Goal: Task Accomplishment & Management: Use online tool/utility

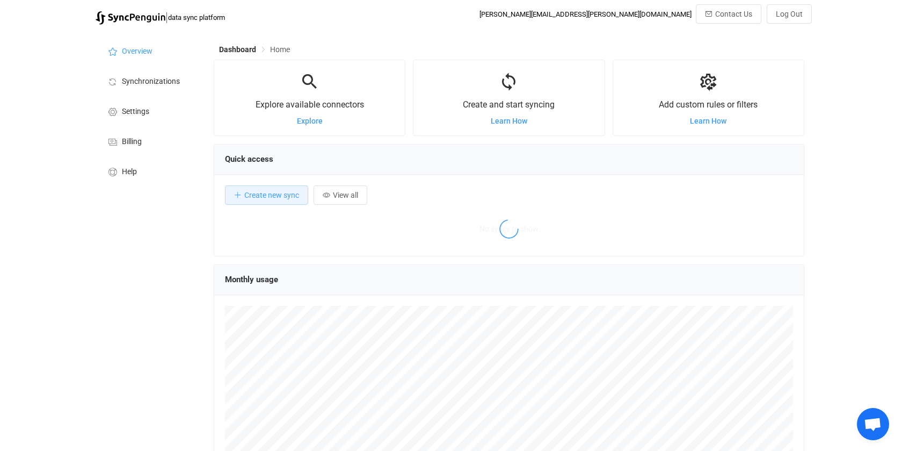
scroll to position [208, 590]
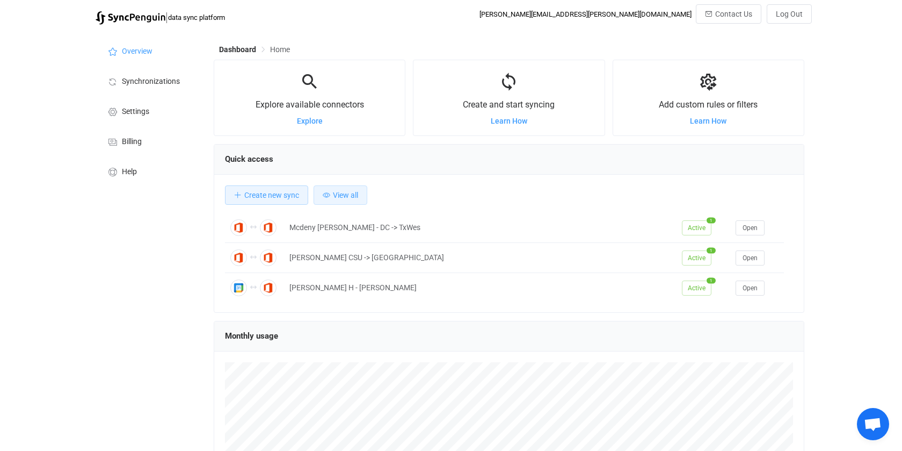
click at [347, 195] on span "View all" at bounding box center [345, 195] width 25 height 9
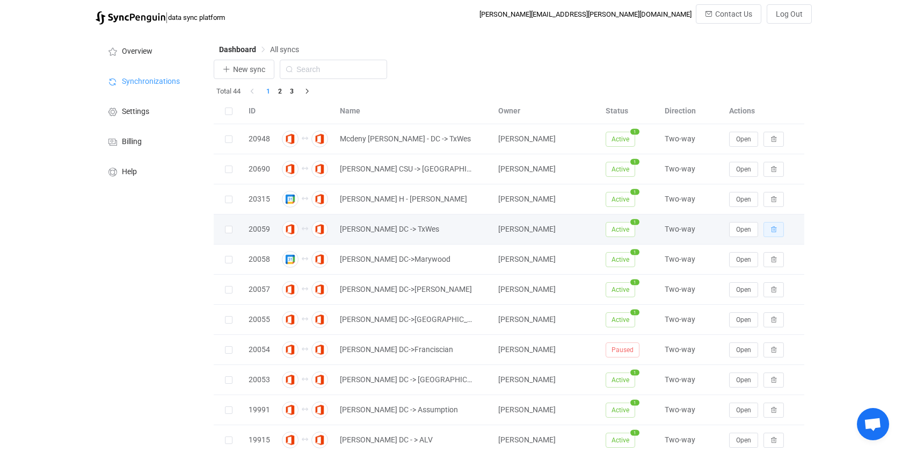
click at [774, 228] on icon "button" at bounding box center [774, 229] width 6 height 6
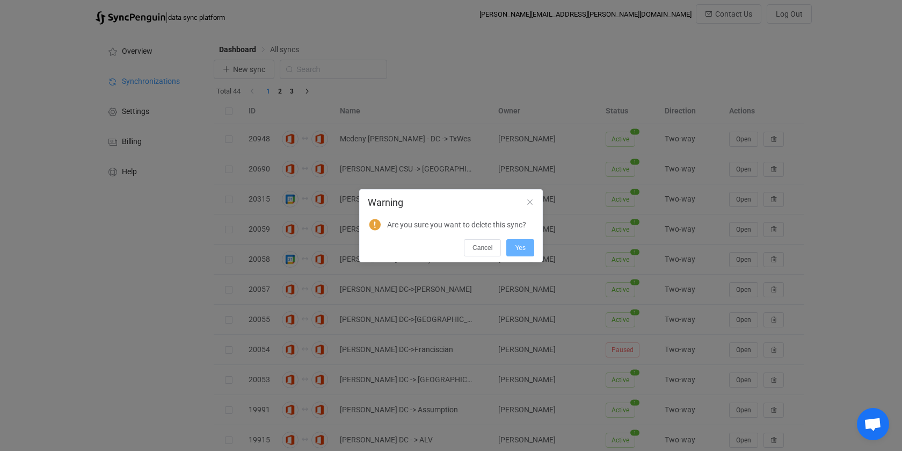
click at [519, 244] on span "Yes" at bounding box center [520, 248] width 11 height 8
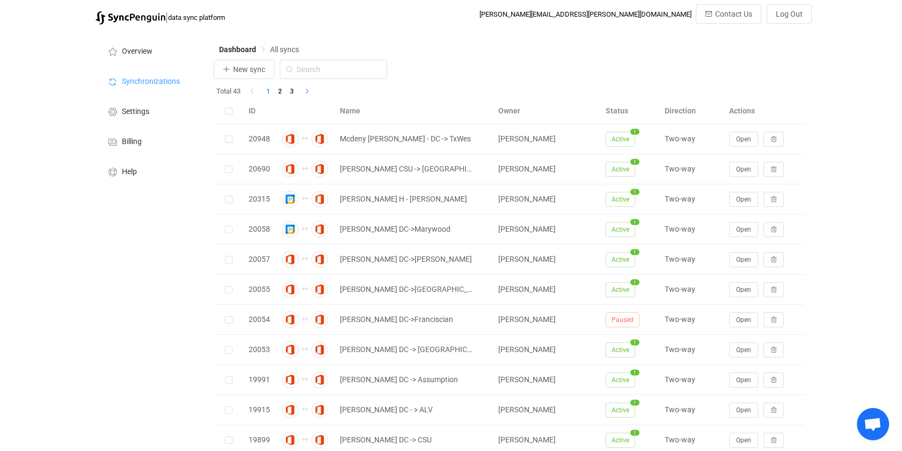
click at [305, 92] on icon "button" at bounding box center [307, 91] width 6 height 6
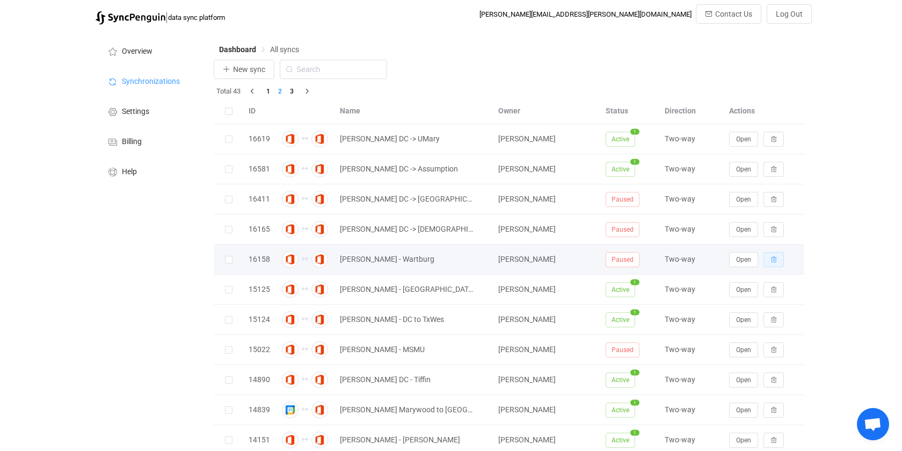
click at [775, 258] on icon "button" at bounding box center [774, 259] width 6 height 6
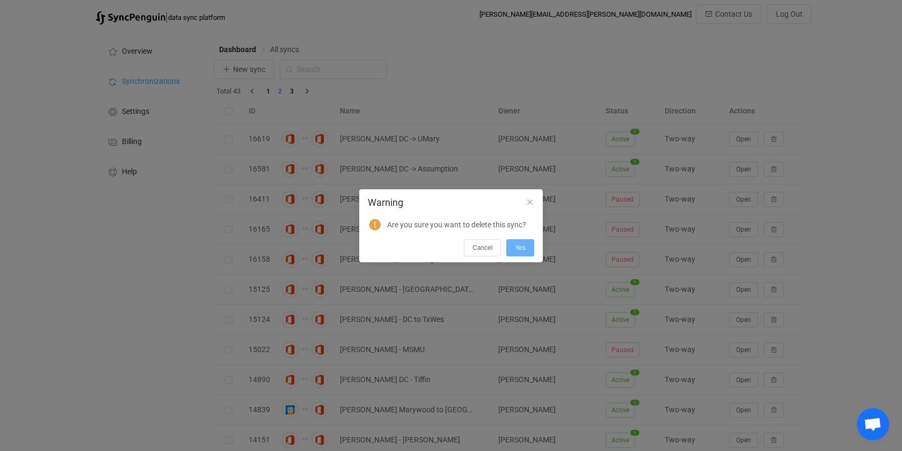
click at [526, 247] on button "Yes" at bounding box center [521, 247] width 28 height 17
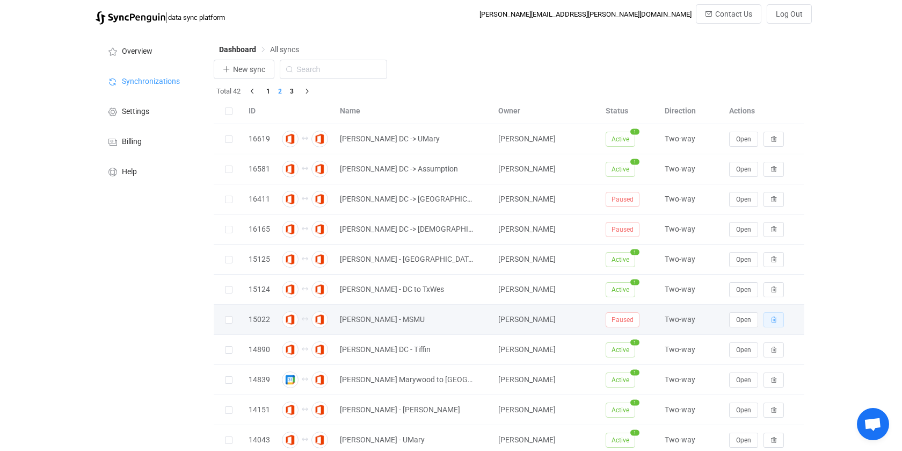
click at [778, 321] on button "button" at bounding box center [774, 319] width 20 height 15
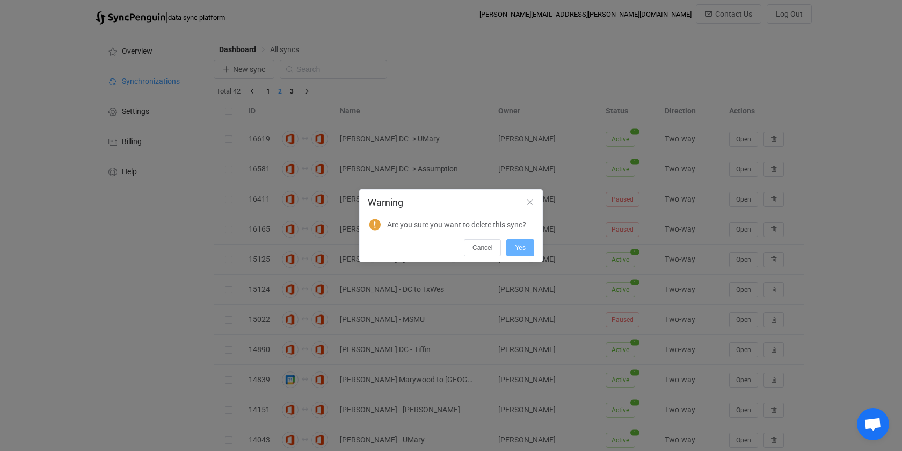
click at [522, 244] on span "Yes" at bounding box center [520, 248] width 11 height 8
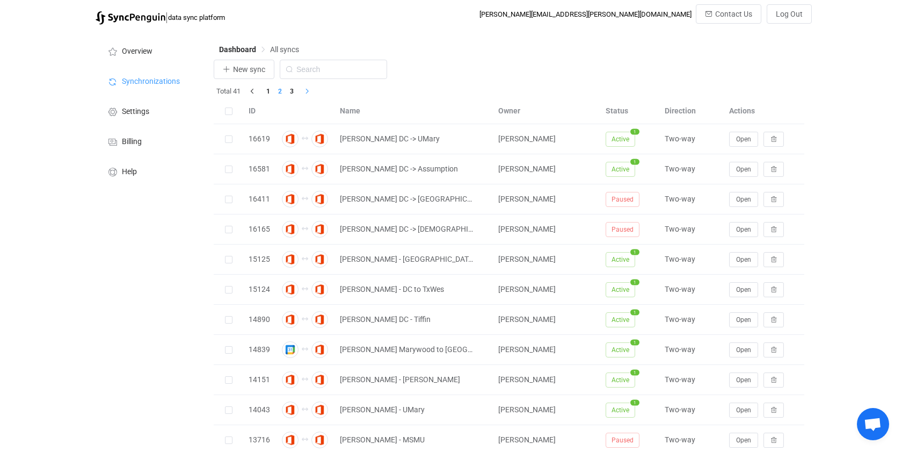
click at [305, 96] on button "button" at bounding box center [306, 91] width 16 height 12
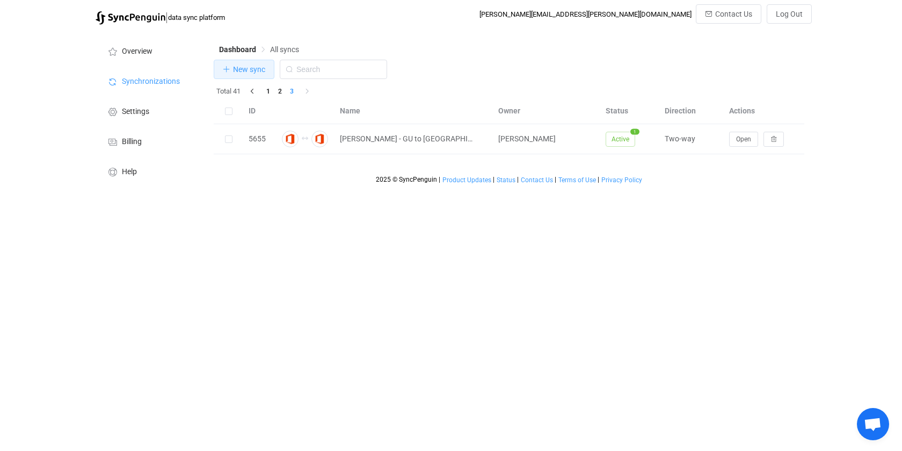
click at [238, 69] on span "New sync" at bounding box center [249, 69] width 32 height 9
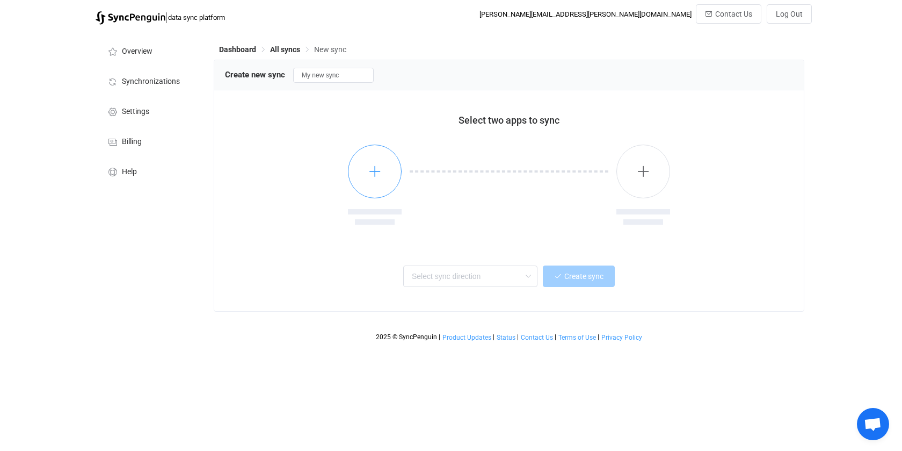
click at [377, 176] on icon "button" at bounding box center [375, 170] width 13 height 13
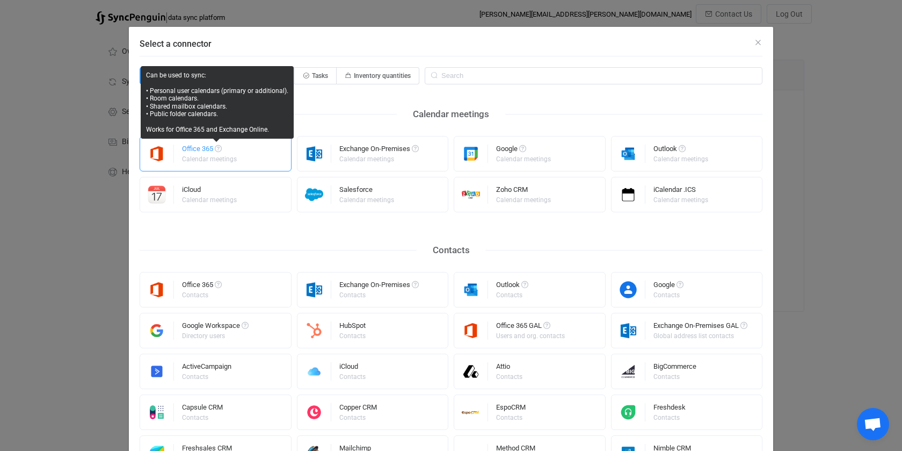
click at [215, 148] on span "Select a connector" at bounding box center [218, 148] width 7 height 7
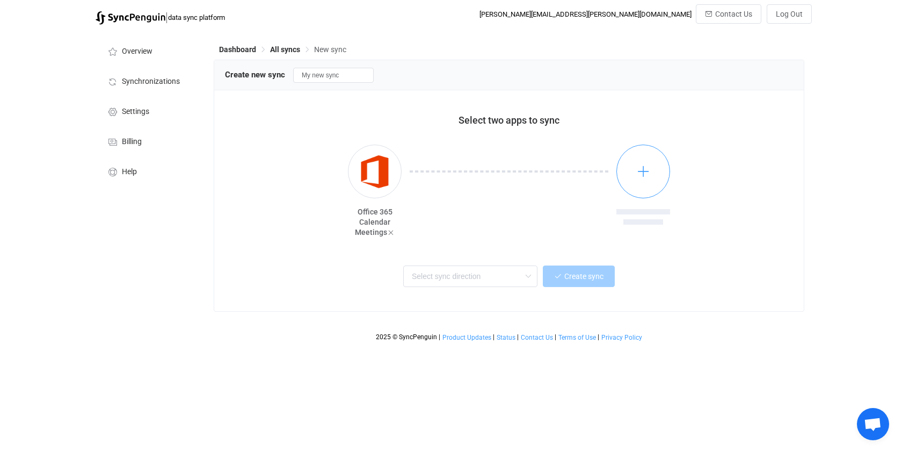
click at [647, 168] on icon "button" at bounding box center [643, 170] width 13 height 13
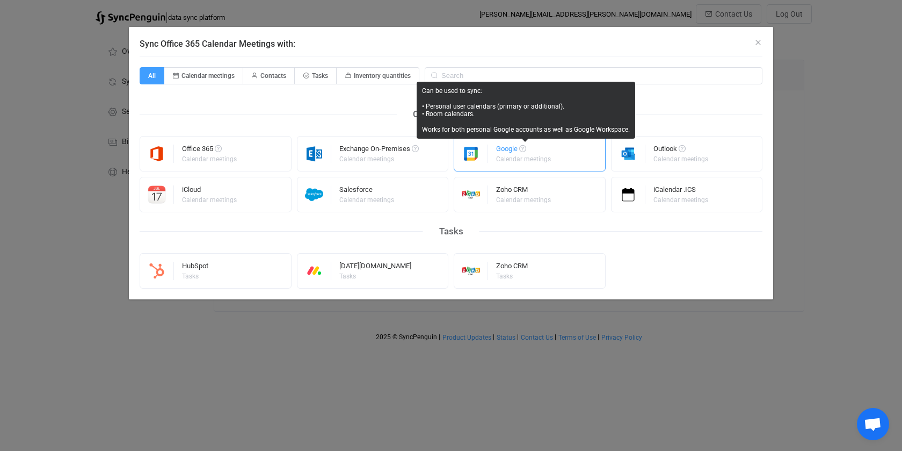
click at [526, 151] on span "Sync Office 365 Calendar Meetings with:" at bounding box center [522, 148] width 7 height 7
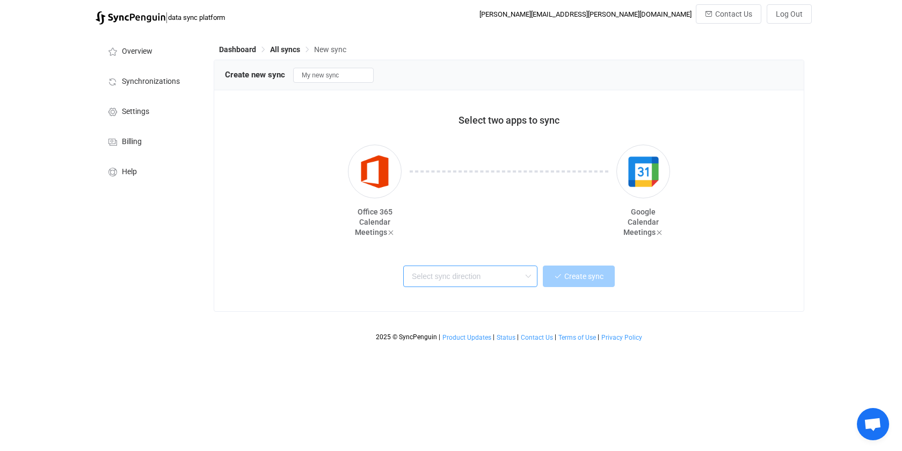
click at [460, 281] on input "text" at bounding box center [470, 275] width 134 height 21
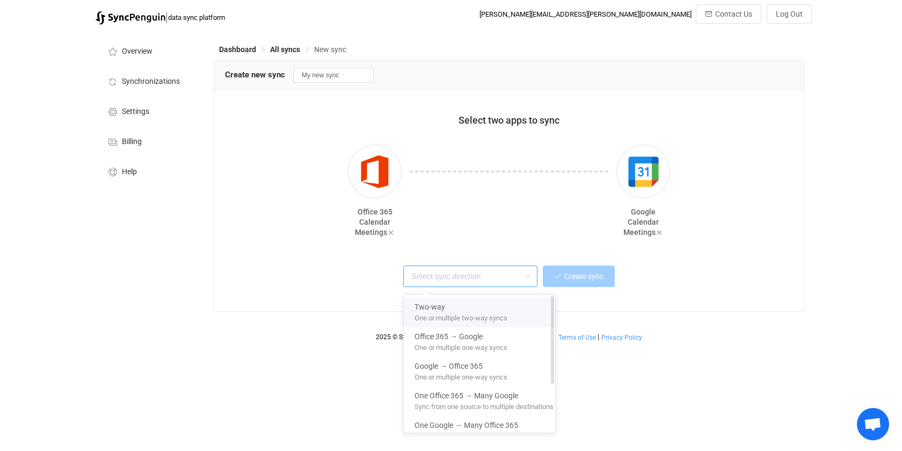
click at [453, 312] on span "One or multiple two-way syncs" at bounding box center [461, 316] width 93 height 12
type input "Two-way"
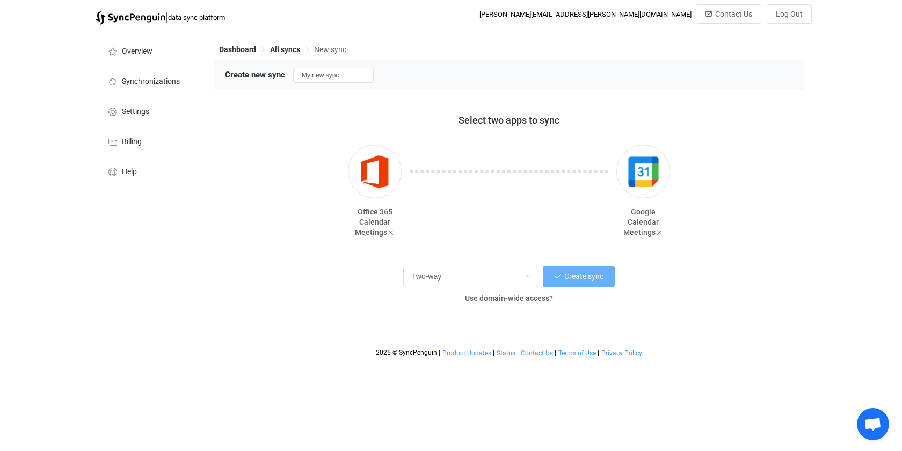
click at [574, 279] on span "Create sync" at bounding box center [584, 276] width 39 height 9
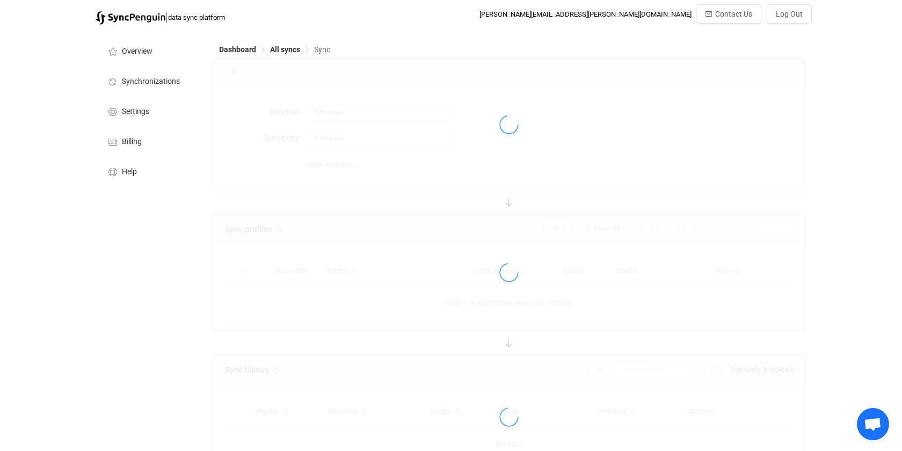
type input "10 minutes"
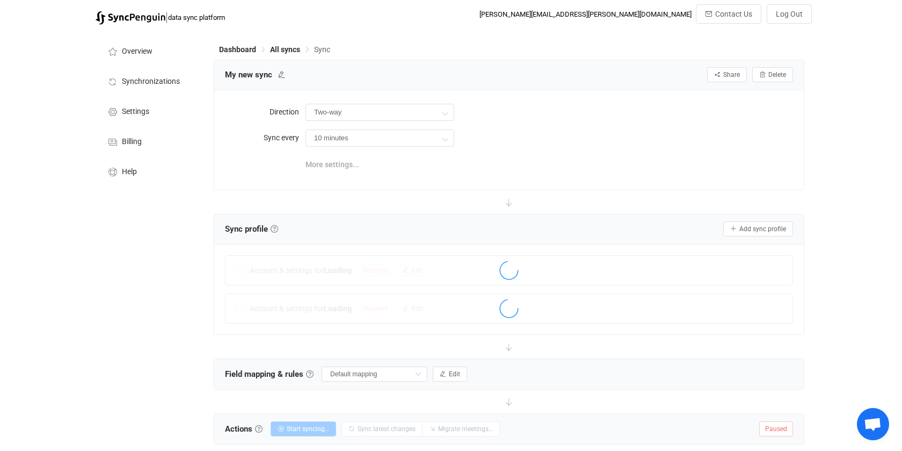
click at [348, 162] on span "More settings..." at bounding box center [333, 164] width 54 height 21
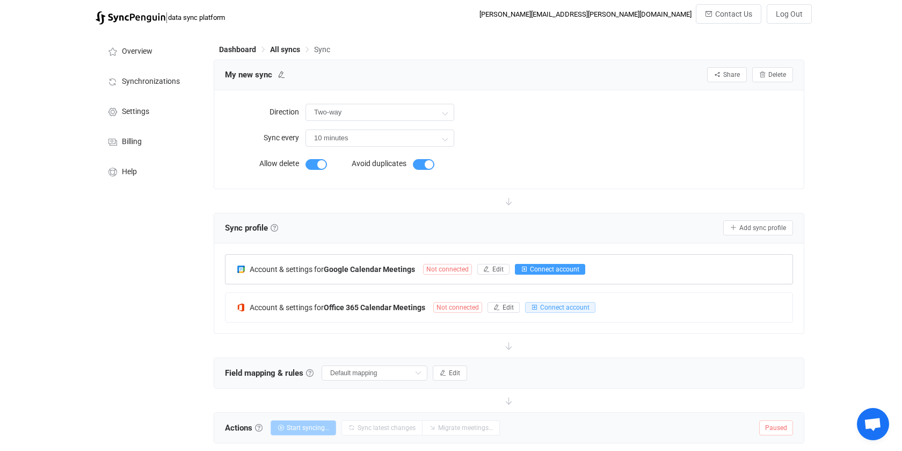
click at [557, 270] on span "Connect account" at bounding box center [554, 269] width 49 height 8
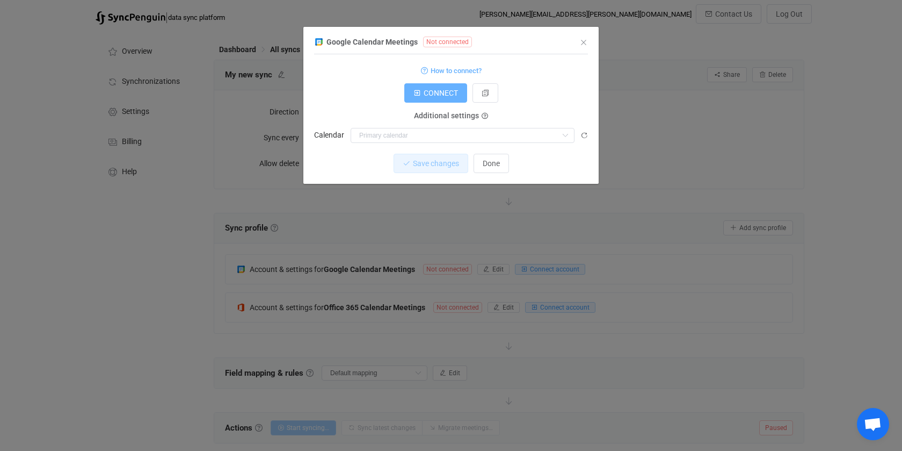
click at [430, 92] on span "CONNECT" at bounding box center [441, 93] width 34 height 9
click at [492, 162] on span "Done" at bounding box center [491, 163] width 17 height 9
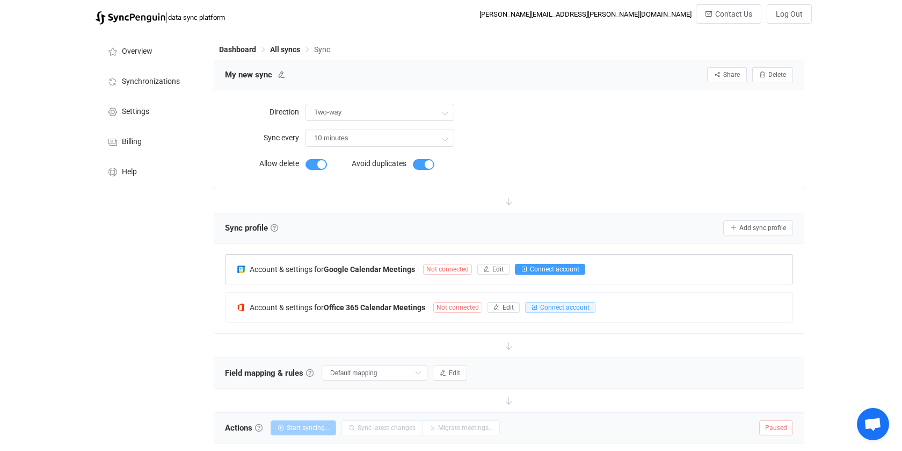
click at [545, 270] on span "Connect account" at bounding box center [554, 269] width 49 height 8
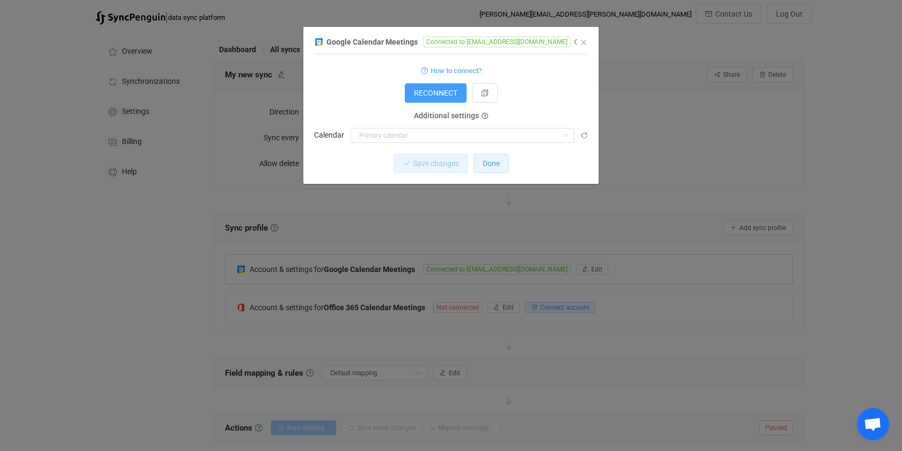
click at [486, 160] on span "Done" at bounding box center [491, 163] width 17 height 9
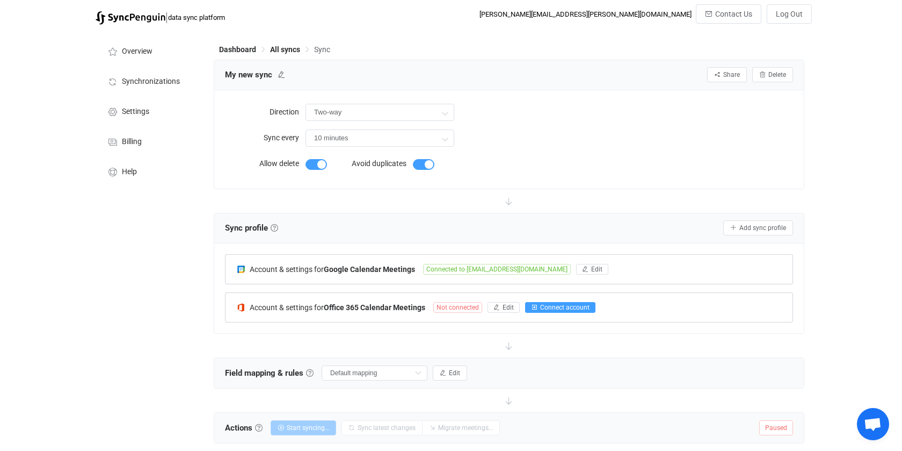
click at [541, 302] on button "Connect account" at bounding box center [560, 307] width 70 height 11
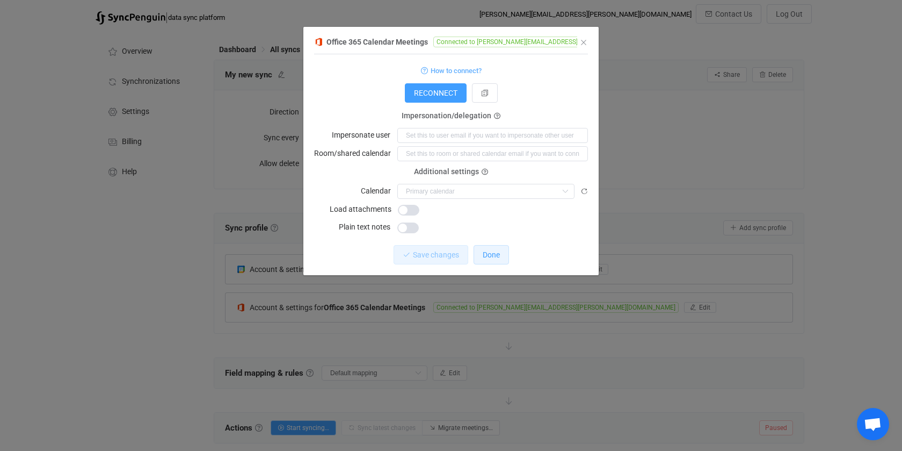
click at [486, 257] on span "Done" at bounding box center [491, 254] width 17 height 9
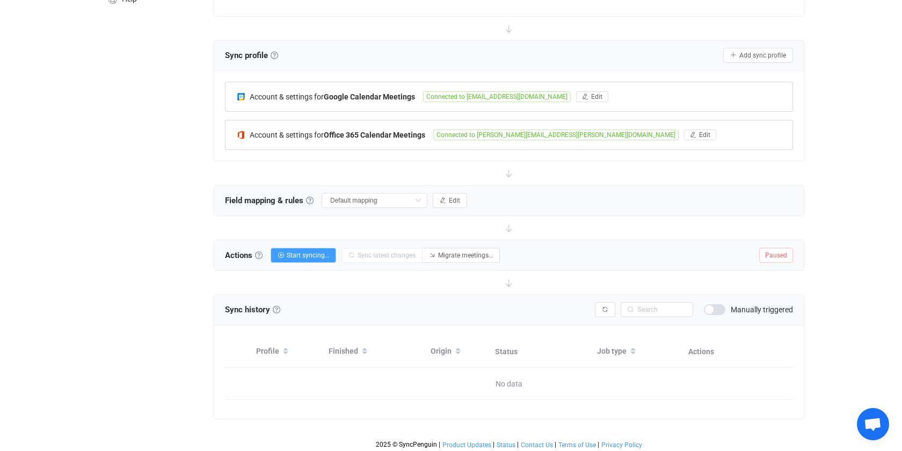
scroll to position [176, 0]
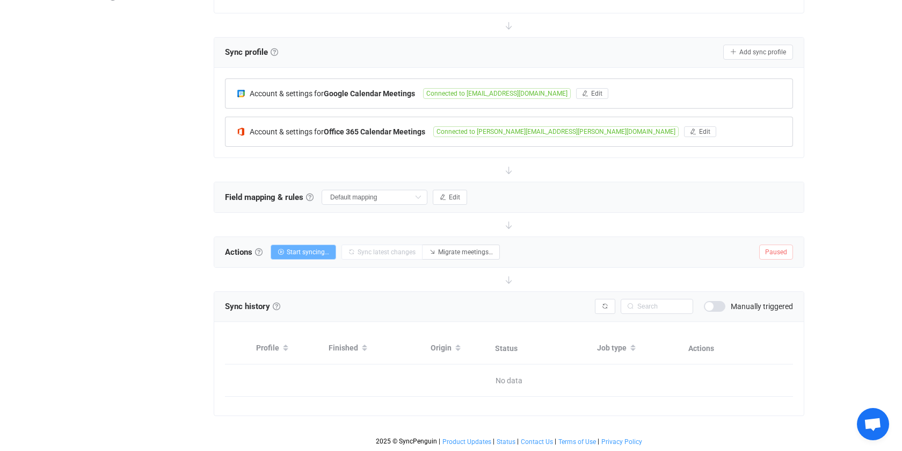
click at [306, 250] on span "Start syncing…" at bounding box center [308, 252] width 42 height 8
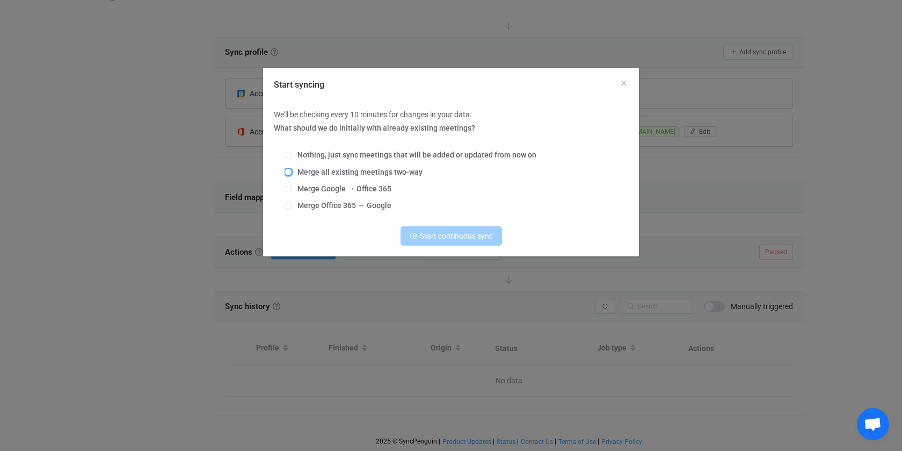
click at [290, 173] on span "Start syncing" at bounding box center [289, 172] width 8 height 8
click at [290, 173] on input "Merge all existing meetings two-way" at bounding box center [289, 172] width 8 height 9
radio input "true"
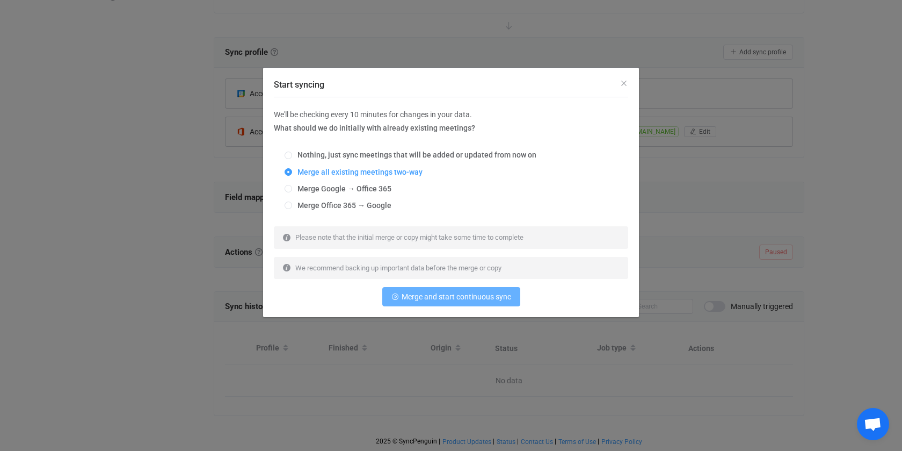
click at [465, 292] on span "Merge and start continuous sync" at bounding box center [457, 296] width 110 height 9
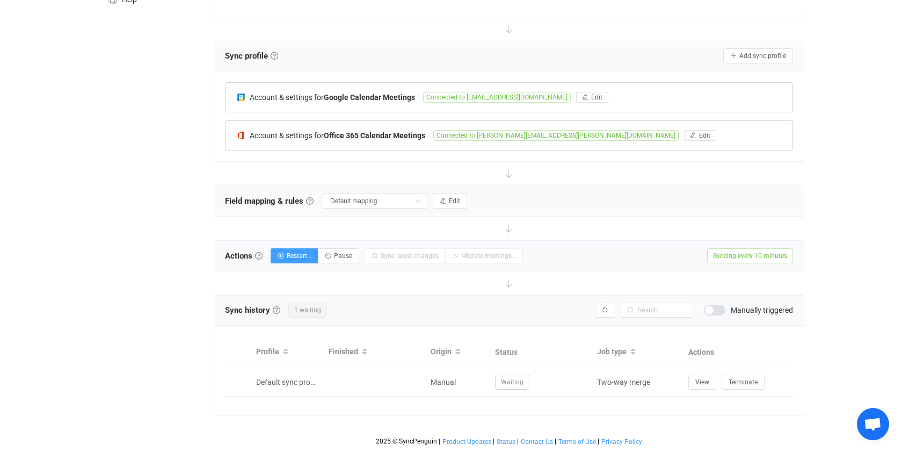
scroll to position [172, 0]
click at [286, 432] on div "2025 © SyncPenguin | Product Updates | Status | Contact Us | Terms of Use | Pri…" at bounding box center [509, 431] width 591 height 30
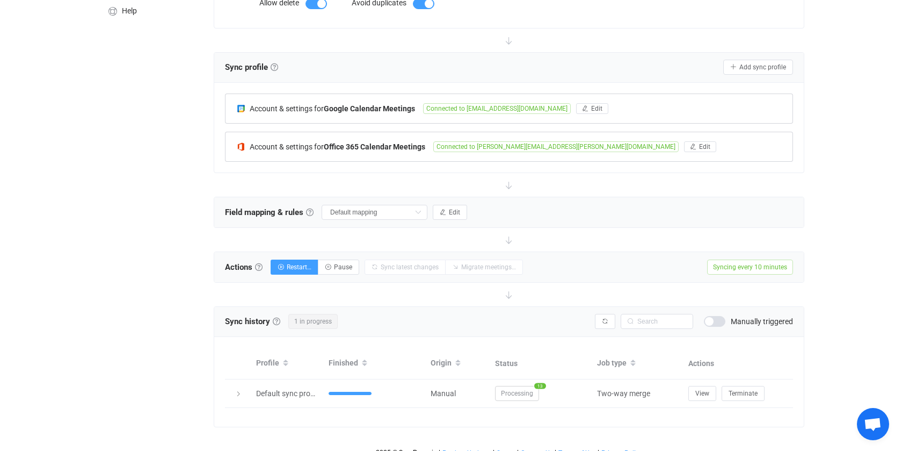
scroll to position [0, 0]
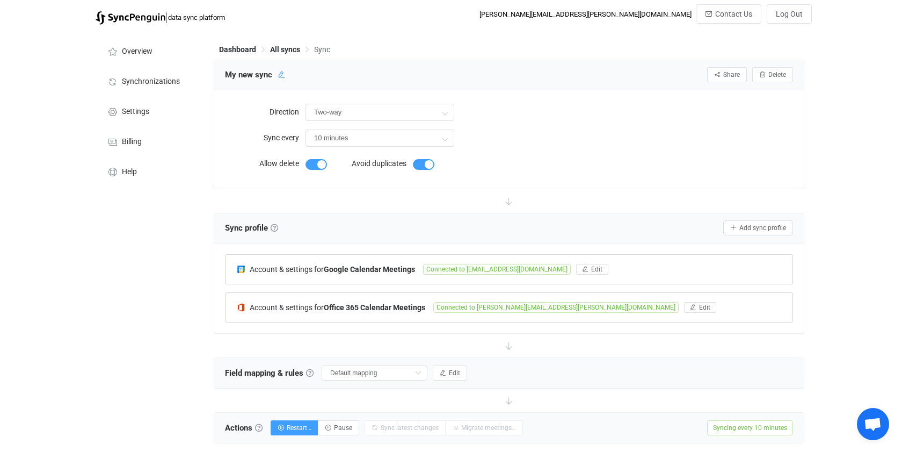
click at [278, 74] on icon at bounding box center [282, 75] width 8 height 8
drag, startPoint x: 274, startPoint y: 76, endPoint x: 215, endPoint y: 76, distance: 59.6
click at [215, 76] on div "My new sync Share Sync sharing Delete" at bounding box center [509, 75] width 590 height 30
type input "Glenn G: Cornell > DC"
click at [327, 75] on icon at bounding box center [331, 75] width 8 height 8
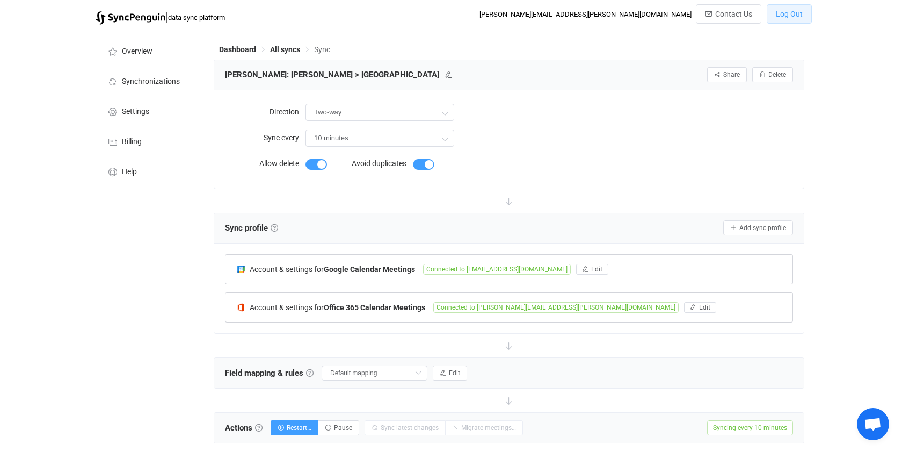
click at [794, 19] on button "Log Out" at bounding box center [789, 13] width 45 height 19
